Goal: Find specific page/section: Find specific page/section

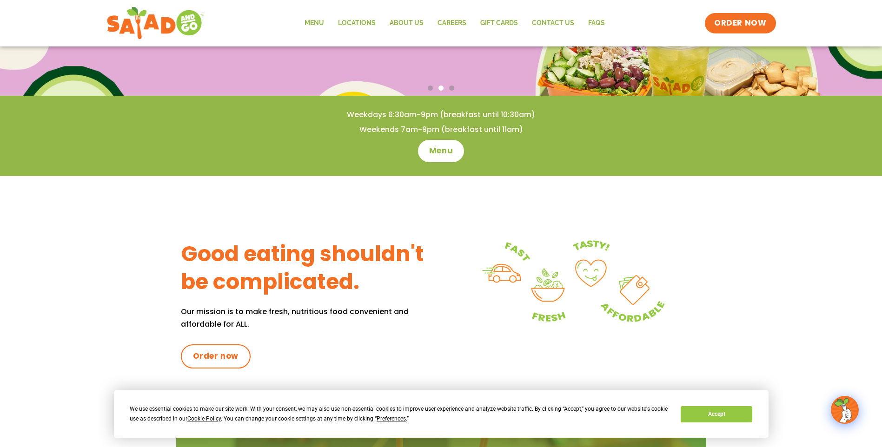
scroll to position [43, 0]
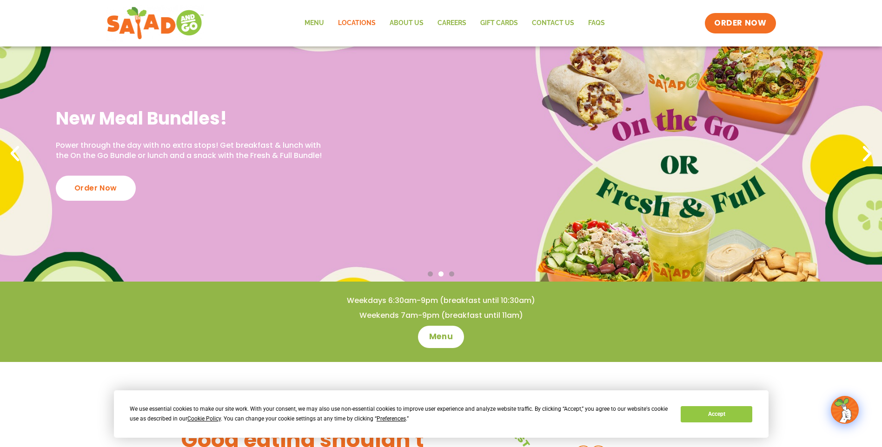
click at [361, 25] on link "Locations" at bounding box center [357, 23] width 52 height 21
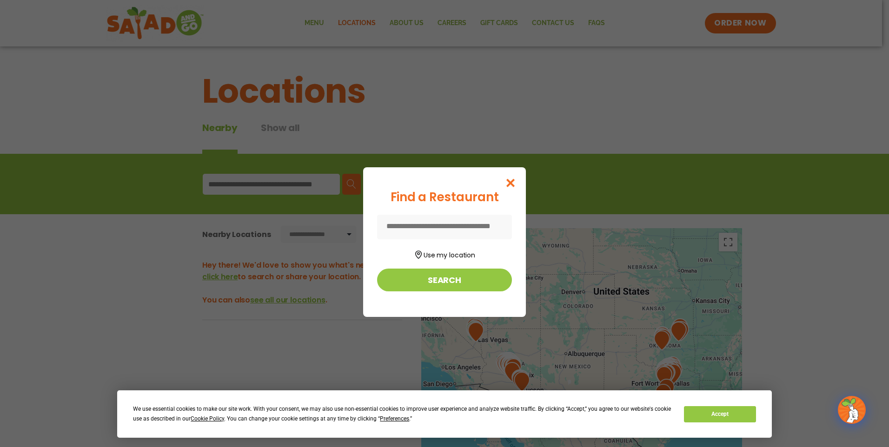
click at [457, 229] on input at bounding box center [444, 227] width 135 height 25
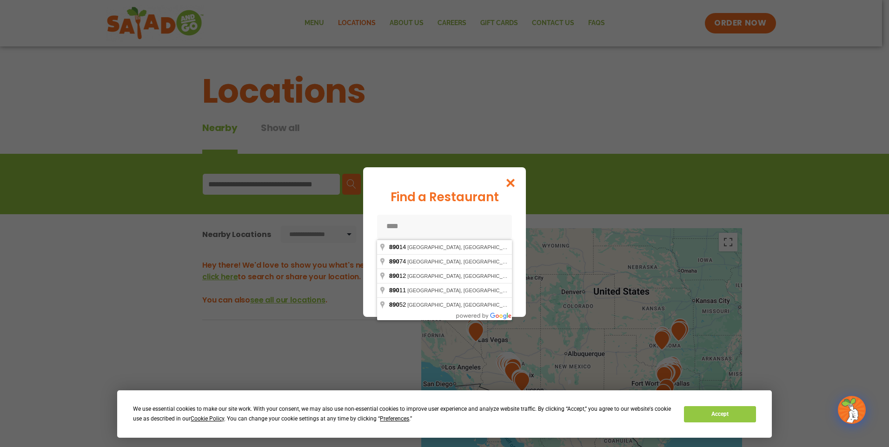
type input "*****"
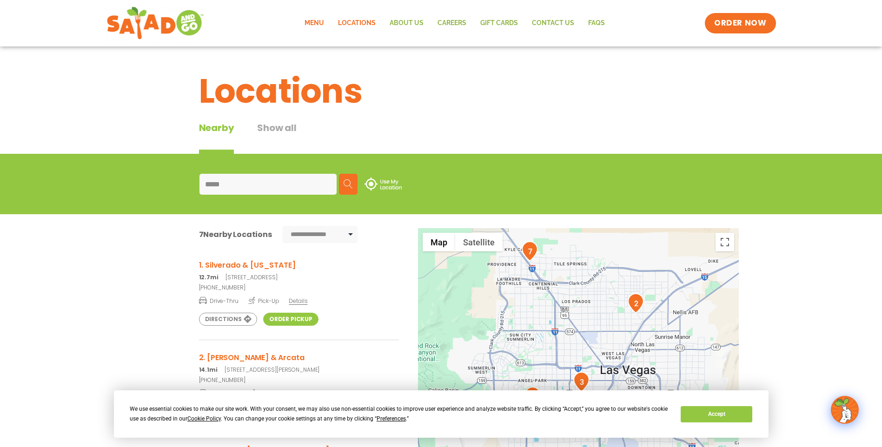
click at [311, 22] on link "Menu" at bounding box center [314, 23] width 33 height 21
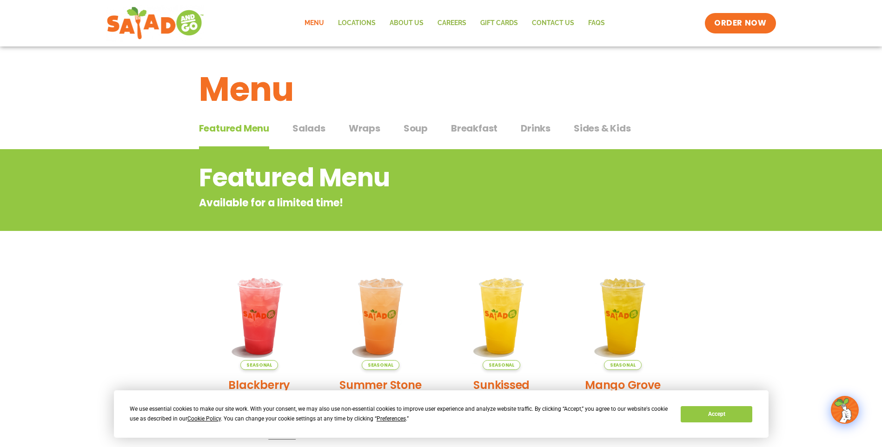
click at [317, 131] on span "Salads" at bounding box center [308, 128] width 33 height 14
